Goal: Transaction & Acquisition: Purchase product/service

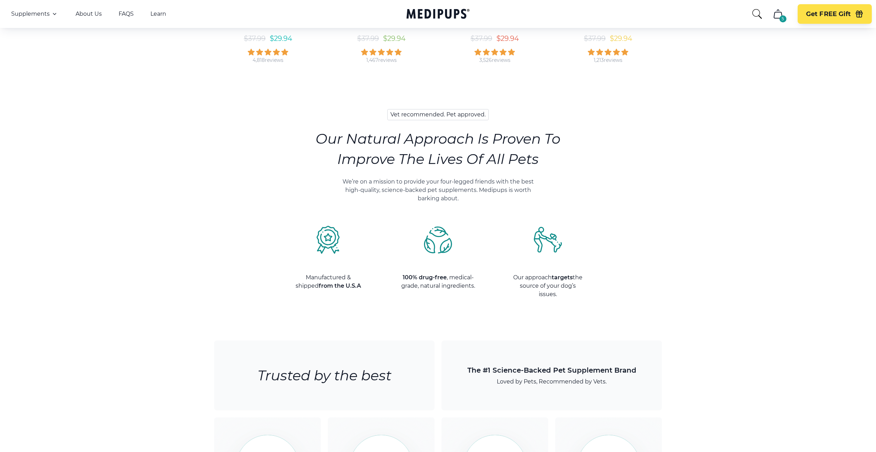
scroll to position [431, 0]
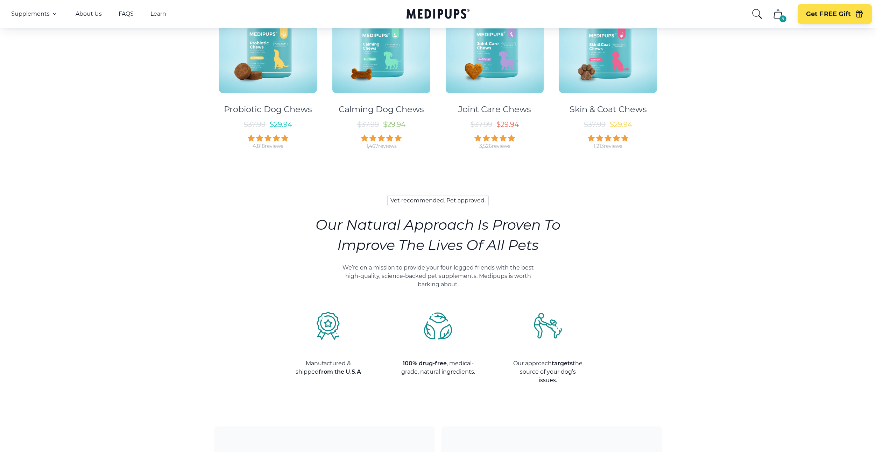
click at [306, 76] on img at bounding box center [268, 44] width 98 height 98
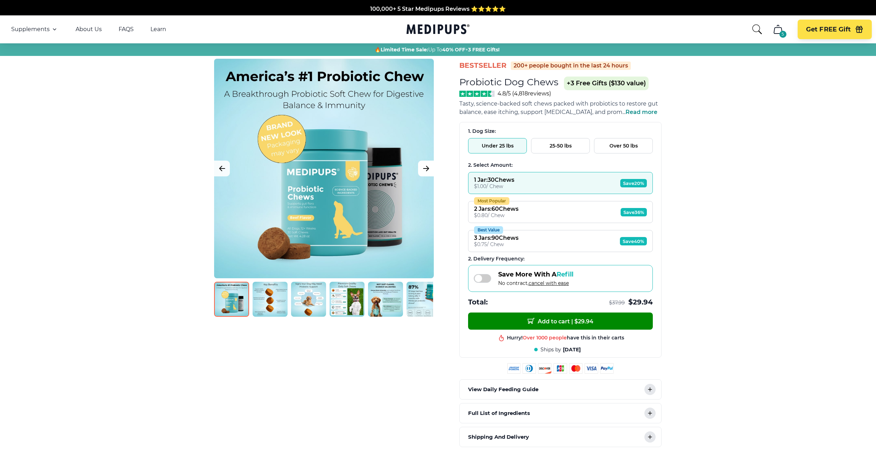
click at [425, 167] on icon "Next Image" at bounding box center [426, 168] width 8 height 9
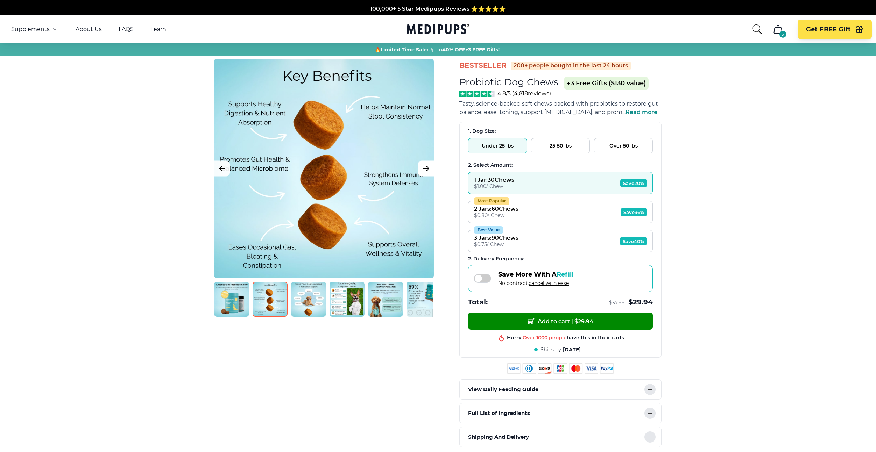
click at [426, 167] on icon "Next Image" at bounding box center [425, 168] width 5 height 5
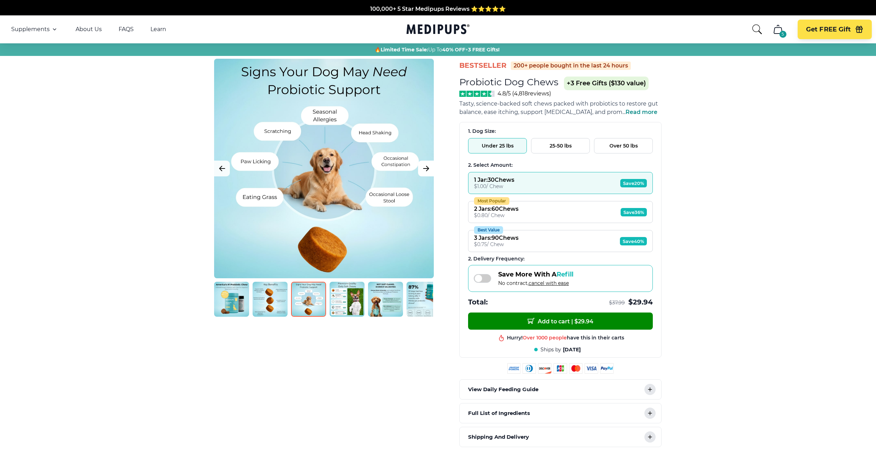
click at [426, 167] on icon "Next Image" at bounding box center [425, 168] width 5 height 5
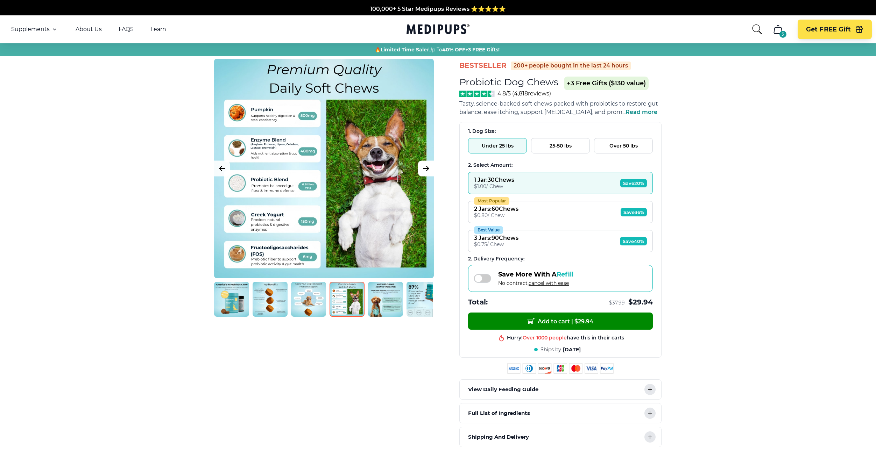
click at [426, 167] on icon "Next Image" at bounding box center [425, 168] width 5 height 5
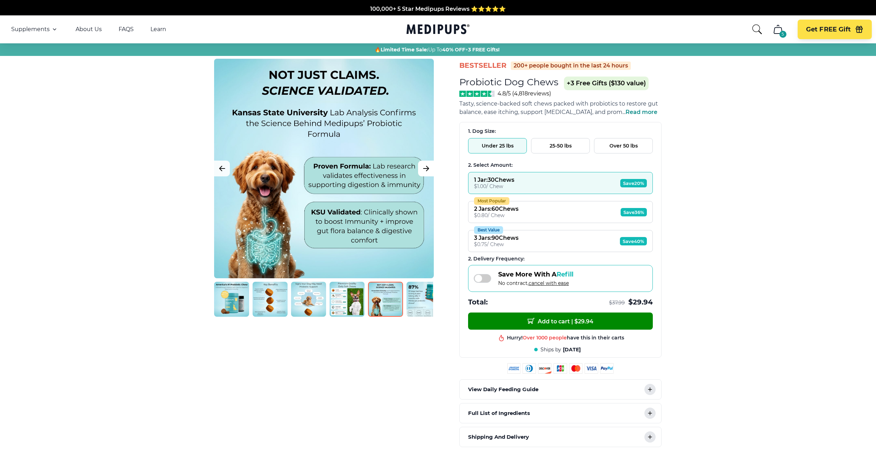
click at [426, 167] on icon "Next Image" at bounding box center [425, 168] width 5 height 5
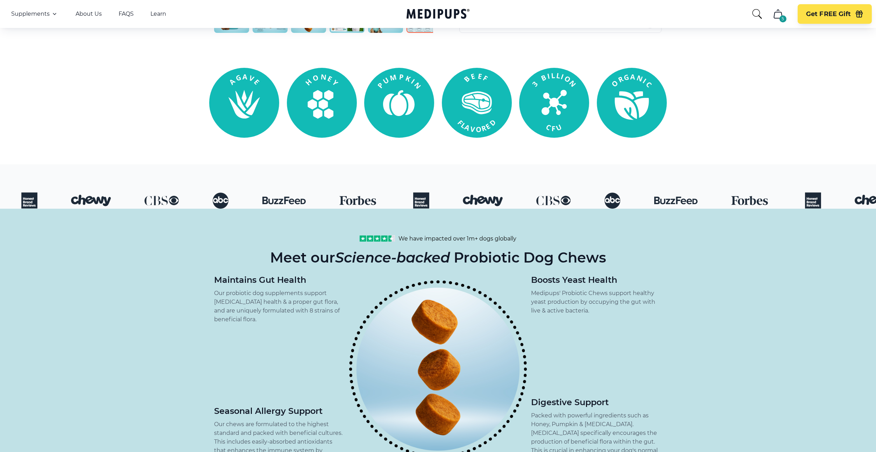
scroll to position [276, 0]
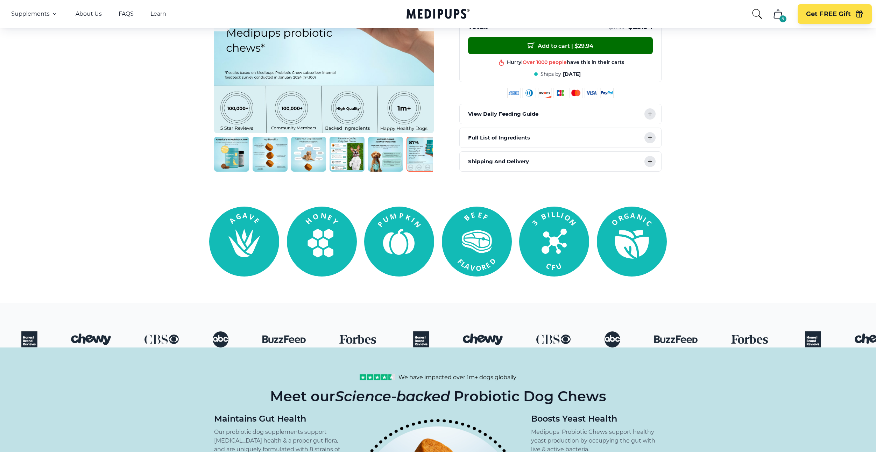
click at [572, 48] on button "Add to cart | $ 29.94" at bounding box center [560, 45] width 185 height 17
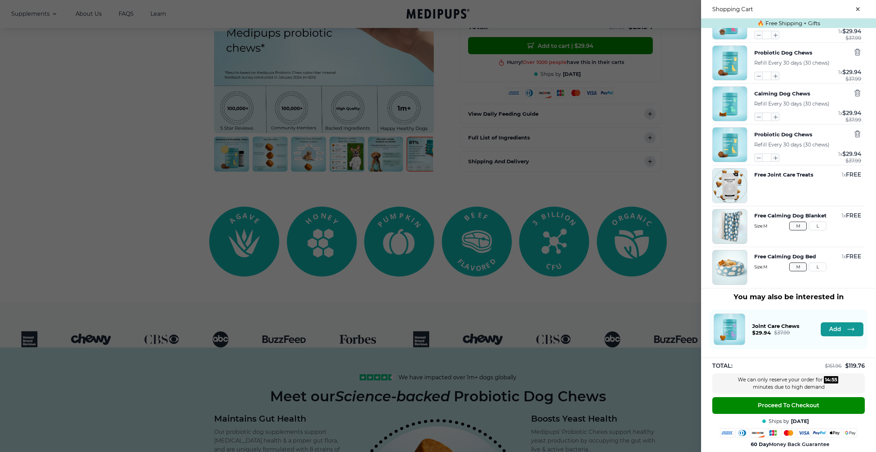
scroll to position [0, 0]
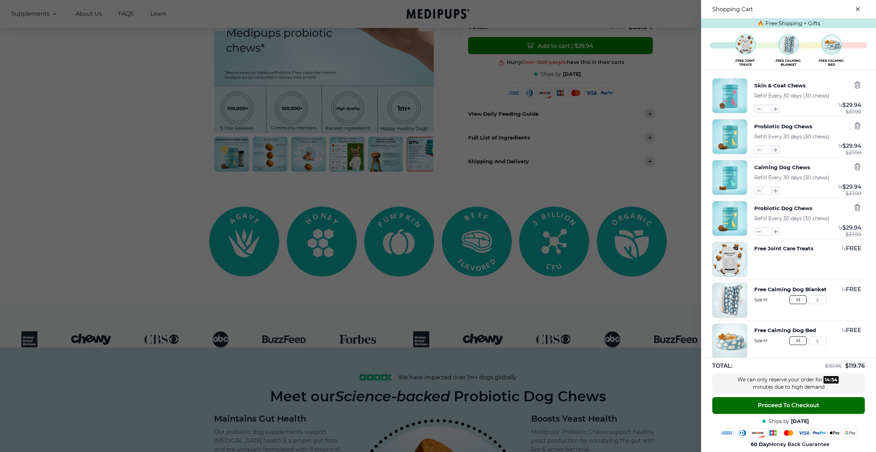
click at [779, 403] on span "Proceed To Checkout" at bounding box center [788, 405] width 62 height 7
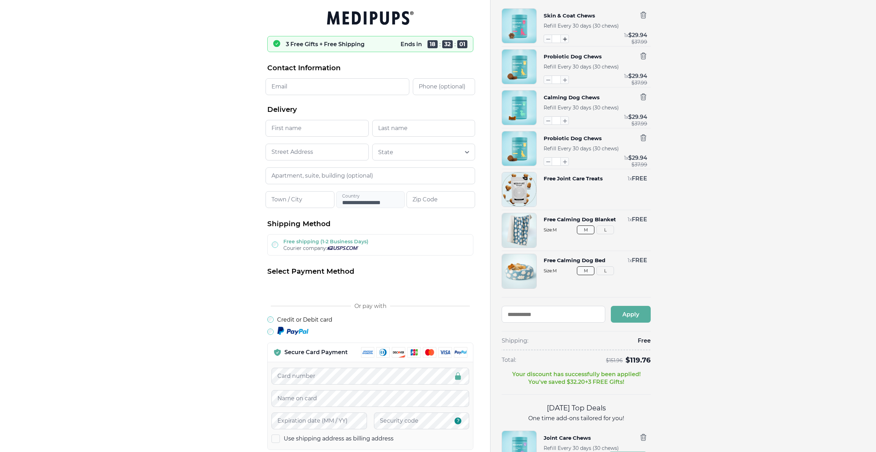
click at [564, 36] on icon "button" at bounding box center [565, 39] width 8 height 8
click at [549, 39] on icon "button" at bounding box center [547, 39] width 3 height 0
type input "*"
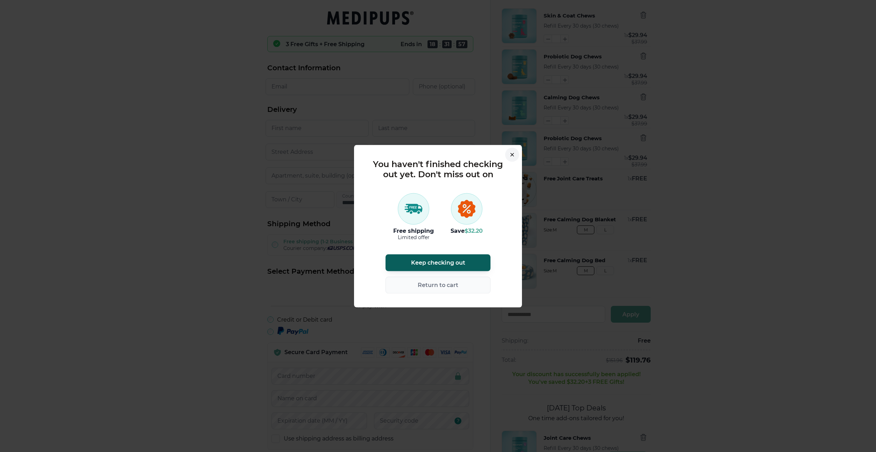
click at [428, 271] on div "Keep checking out Return to cart" at bounding box center [437, 273] width 105 height 39
click at [427, 286] on span "Return to cart" at bounding box center [438, 285] width 41 height 7
